Goal: Transaction & Acquisition: Purchase product/service

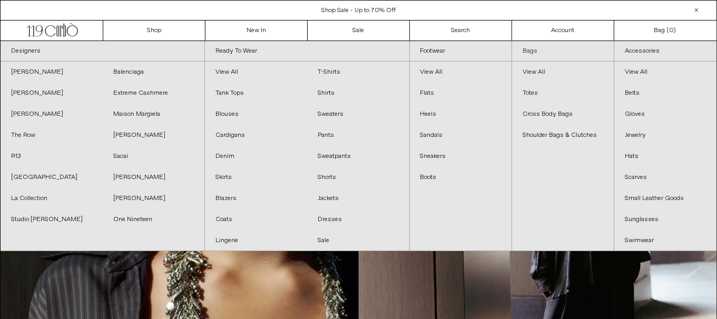
click at [517, 50] on link "Bags" at bounding box center [563, 51] width 102 height 21
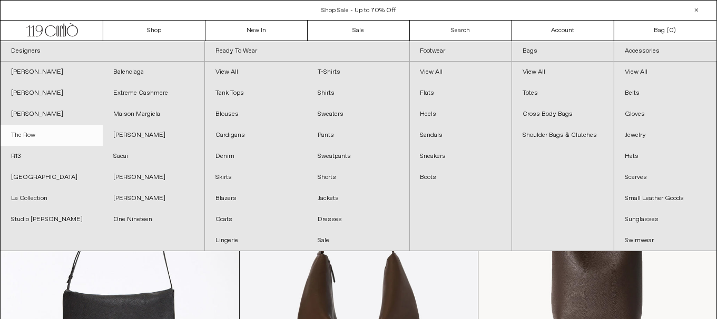
click at [66, 139] on link "The Row" at bounding box center [52, 135] width 102 height 21
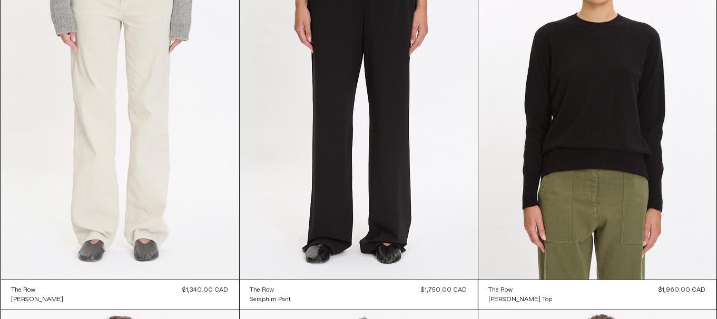
click at [164, 154] on at bounding box center [120, 101] width 238 height 357
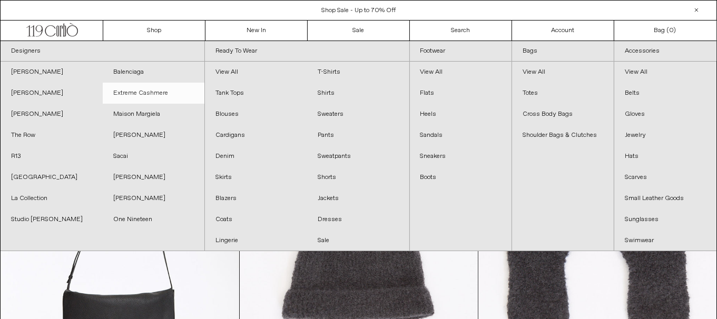
click at [149, 97] on link "Extreme Cashmere" at bounding box center [154, 93] width 102 height 21
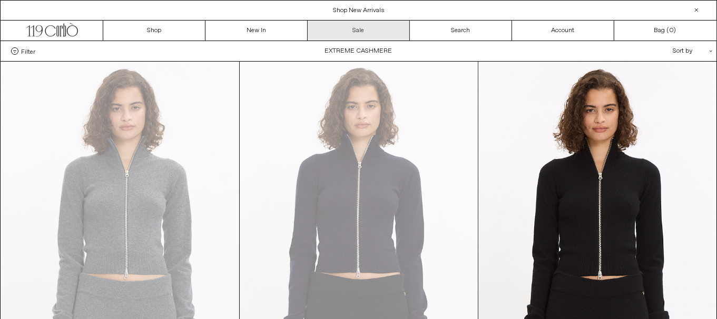
click at [351, 33] on link "Sale" at bounding box center [359, 31] width 102 height 20
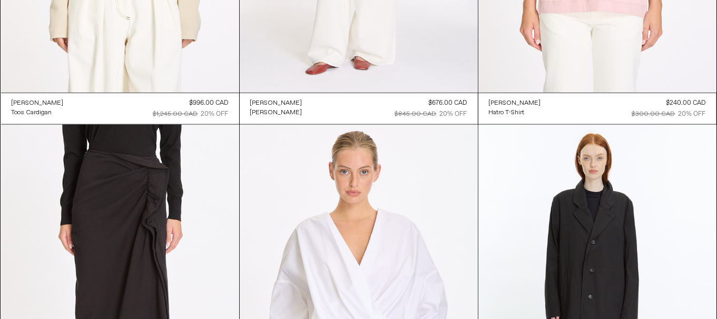
scroll to position [8450, 0]
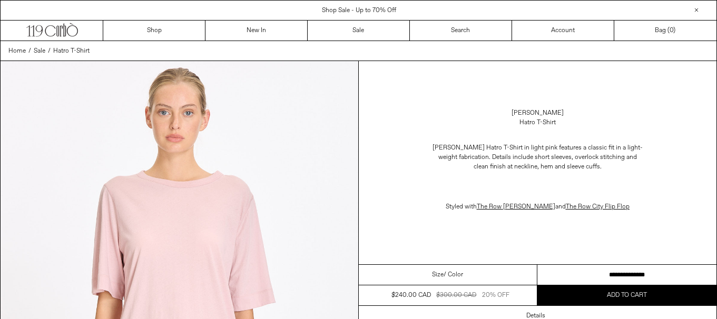
click at [622, 273] on select "**********" at bounding box center [626, 275] width 179 height 21
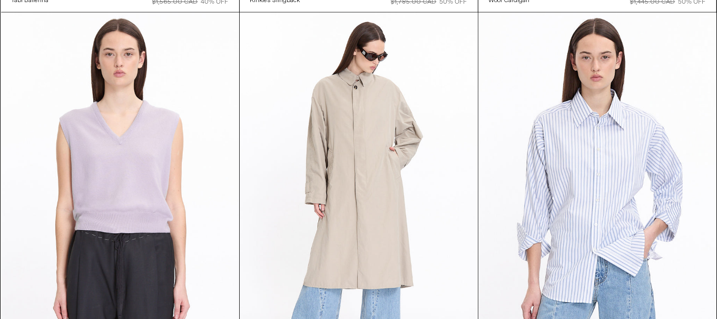
scroll to position [4868, 0]
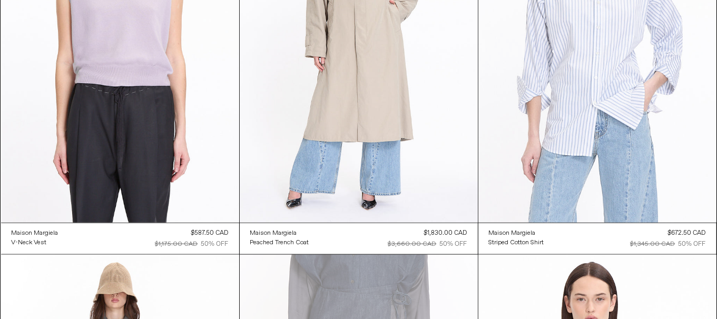
click at [632, 138] on at bounding box center [597, 44] width 238 height 357
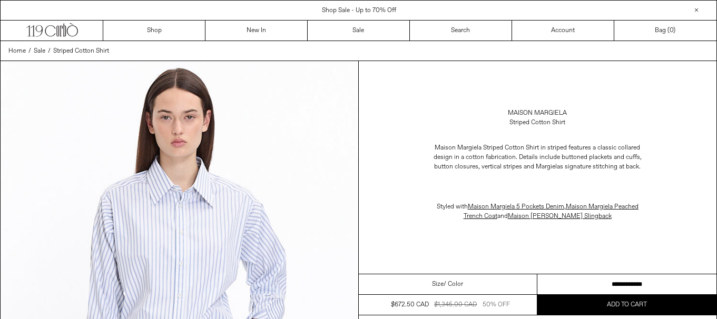
click at [640, 281] on select "**********" at bounding box center [626, 284] width 179 height 21
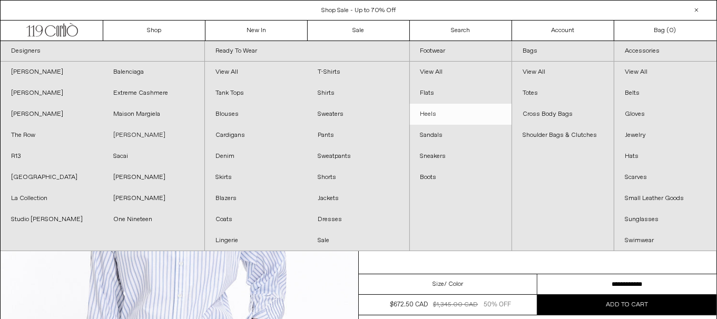
click at [163, 135] on link "[PERSON_NAME]" at bounding box center [154, 135] width 102 height 21
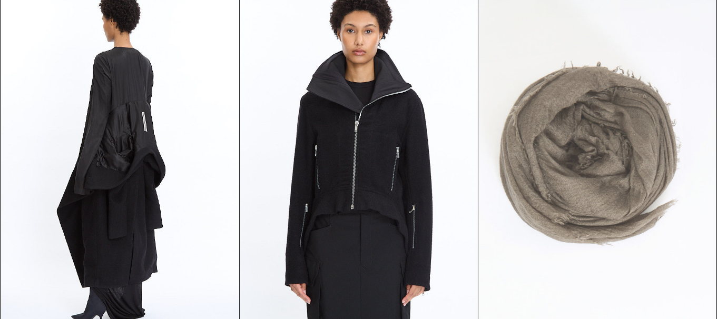
scroll to position [1264, 0]
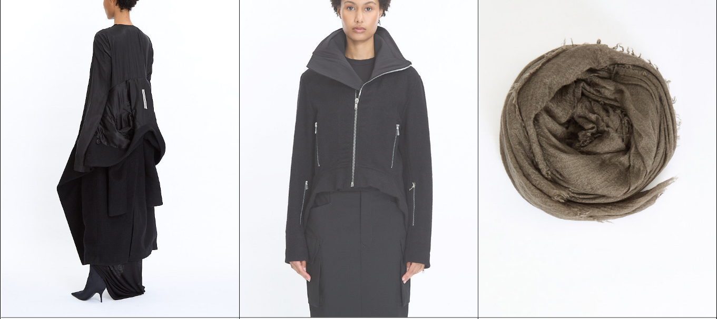
click at [410, 151] on at bounding box center [359, 138] width 238 height 357
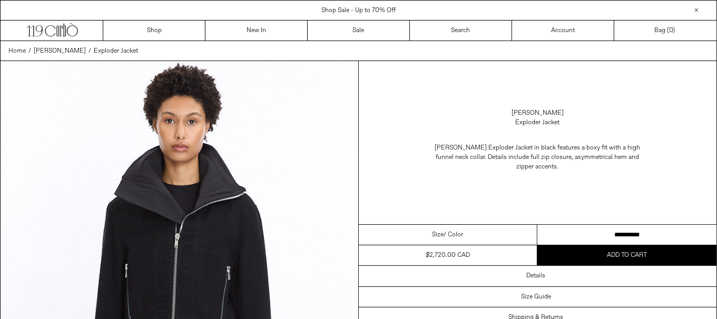
click at [615, 232] on select "**********" at bounding box center [626, 235] width 179 height 21
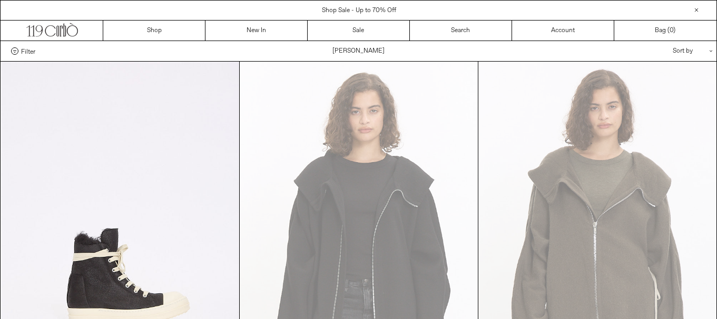
scroll to position [1264, 0]
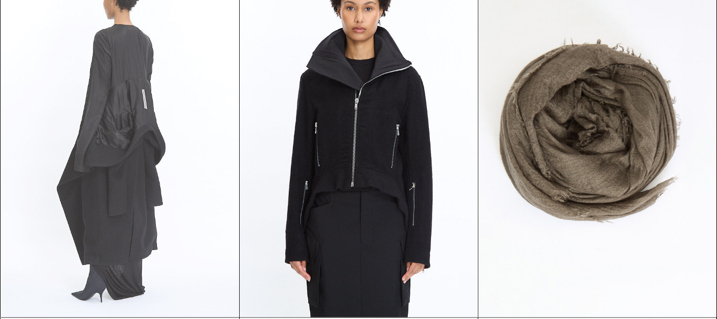
click at [184, 204] on at bounding box center [120, 138] width 238 height 357
